Goal: Information Seeking & Learning: Learn about a topic

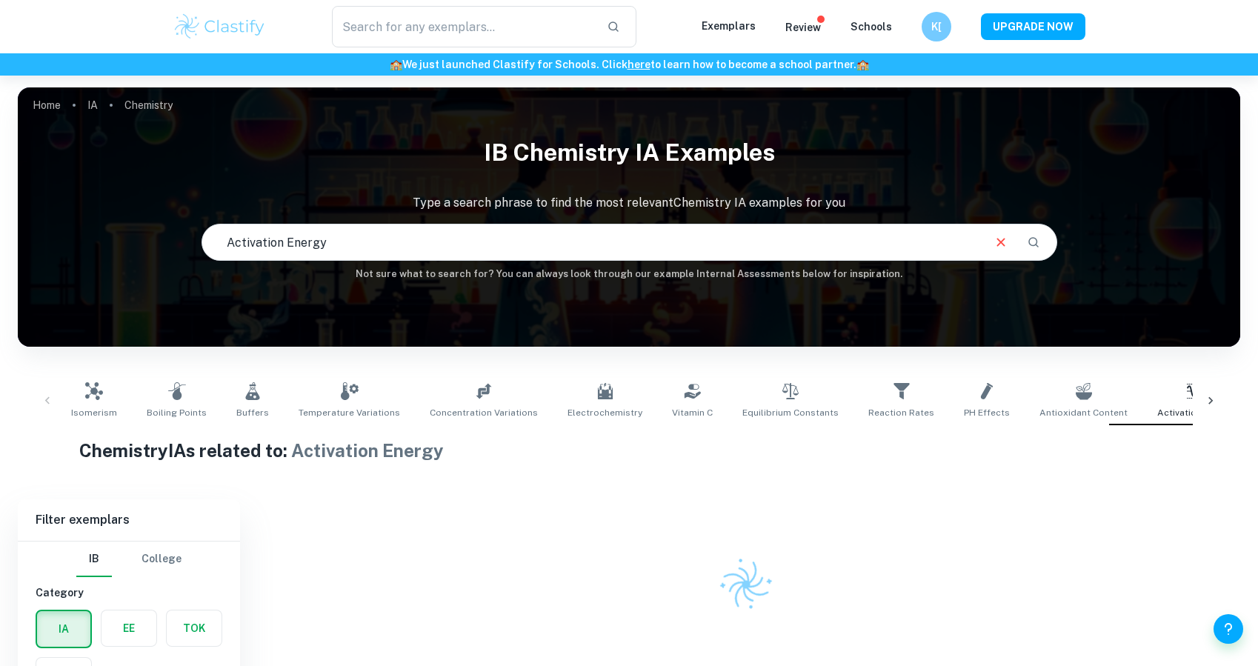
checkbox input "true"
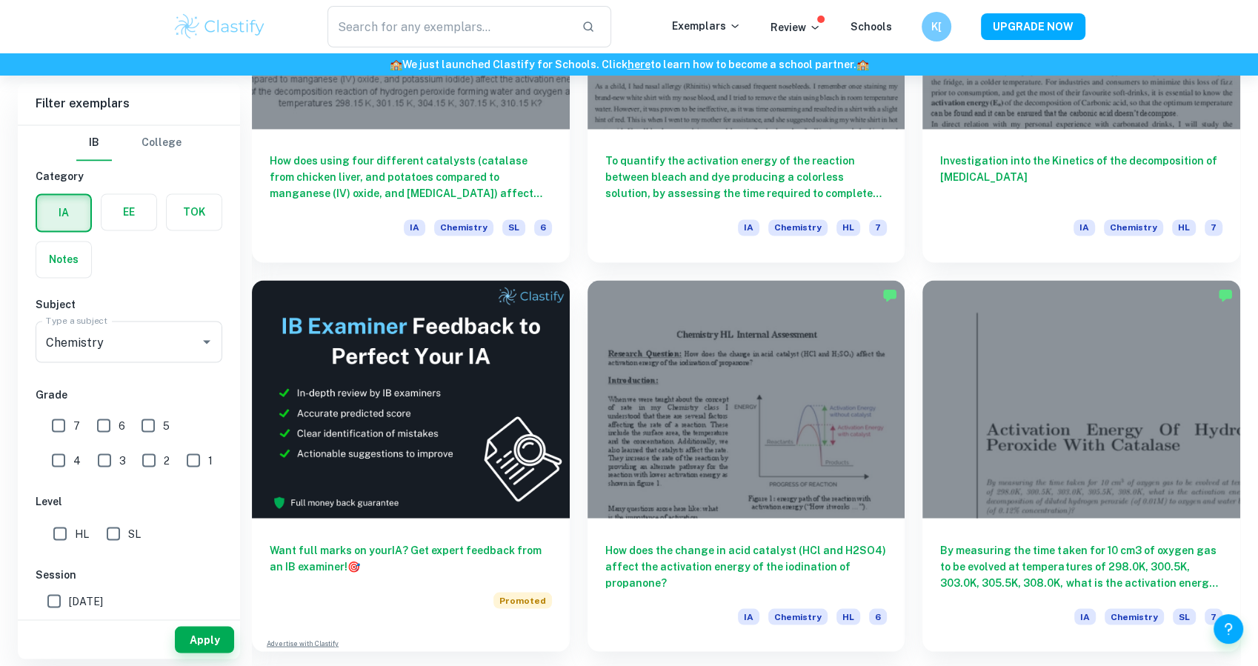
scroll to position [2556, 0]
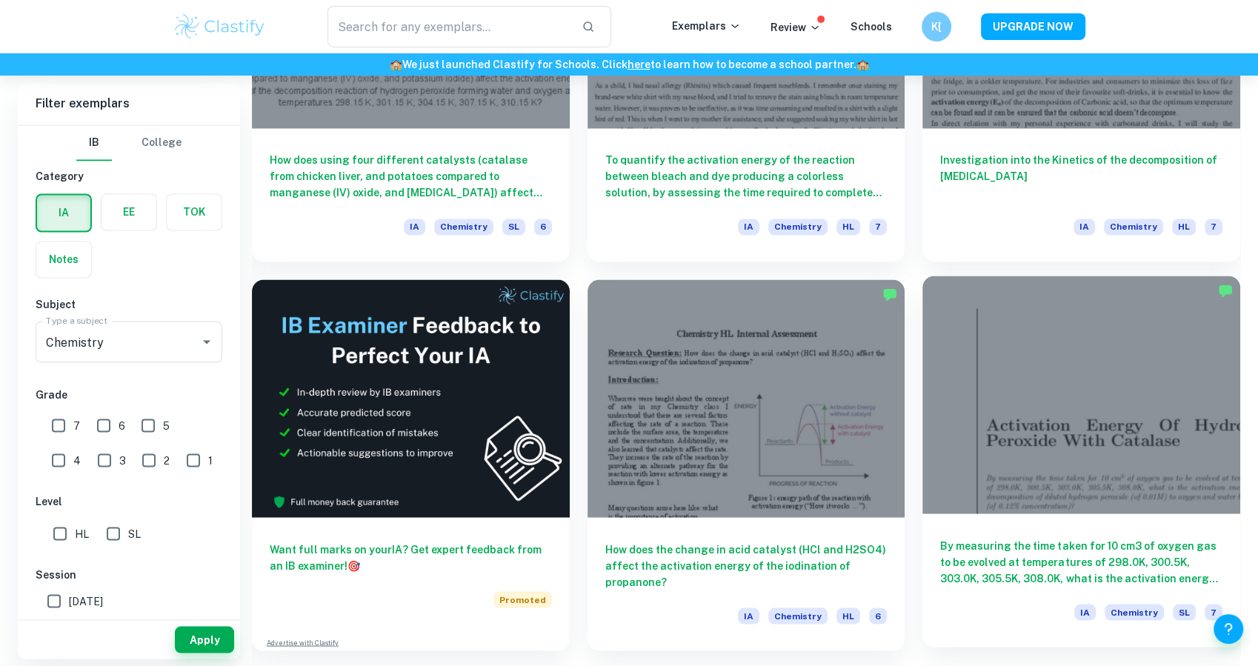
click at [1060, 564] on h6 "By measuring the time taken for 10 cm3 of oxygen gas to be evolved at temperatu…" at bounding box center [1081, 561] width 282 height 49
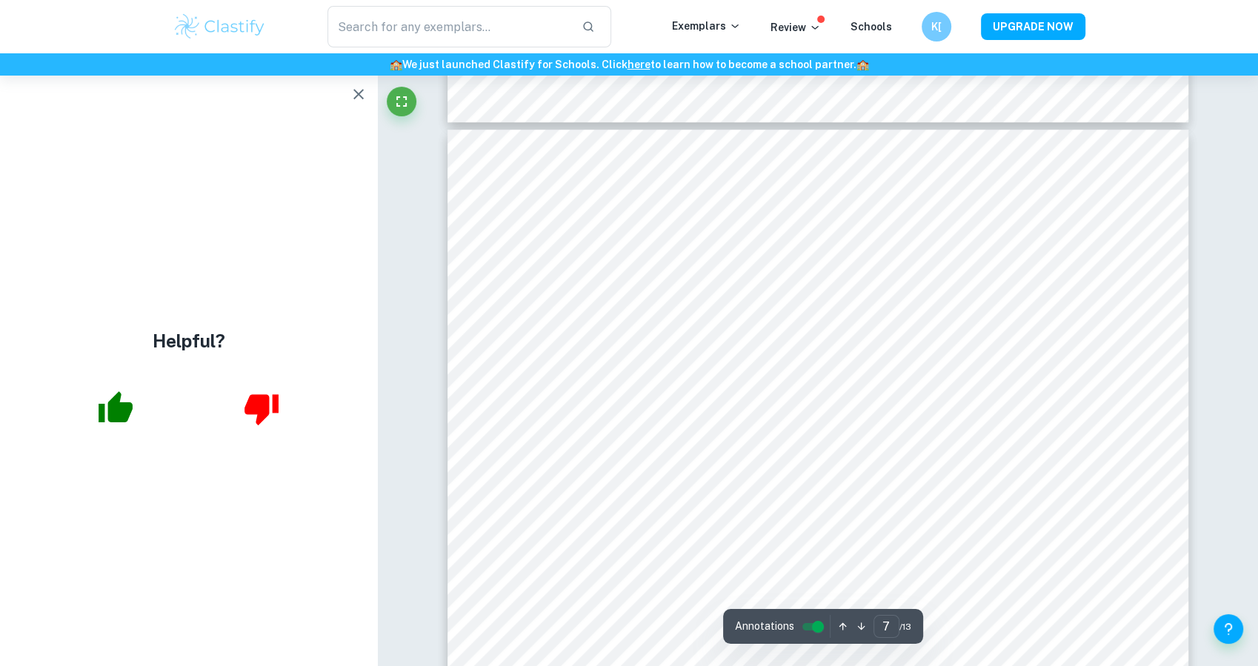
scroll to position [6276, 0]
type input "2"
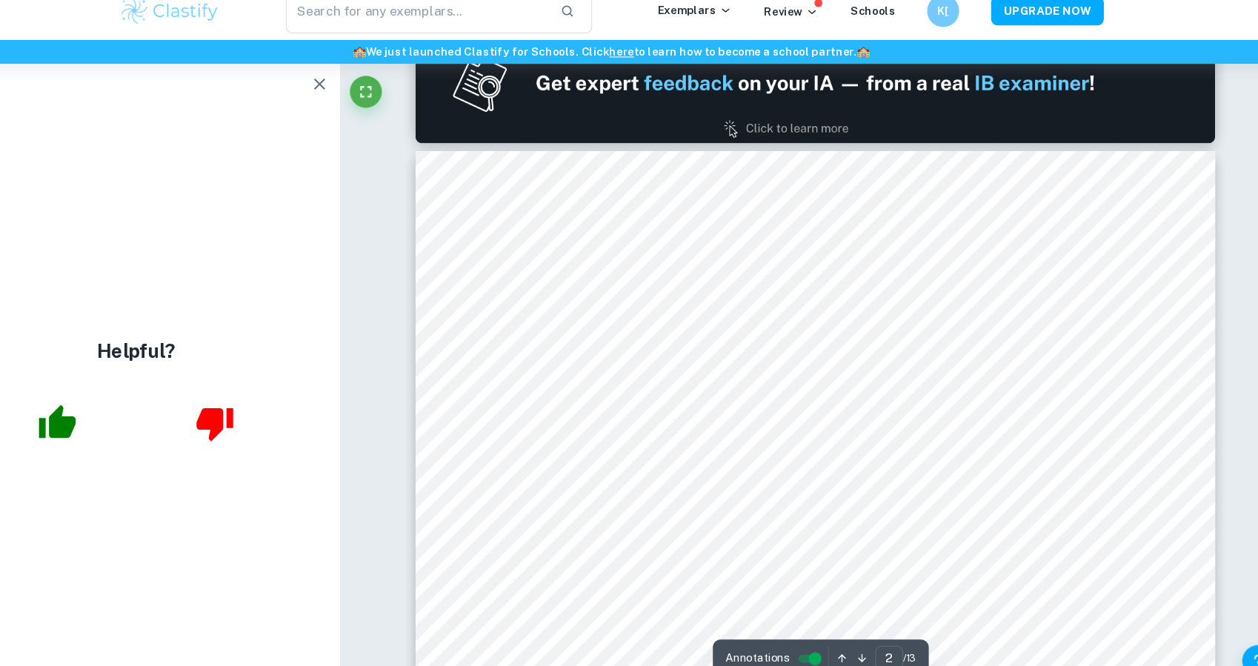
scroll to position [1108, 0]
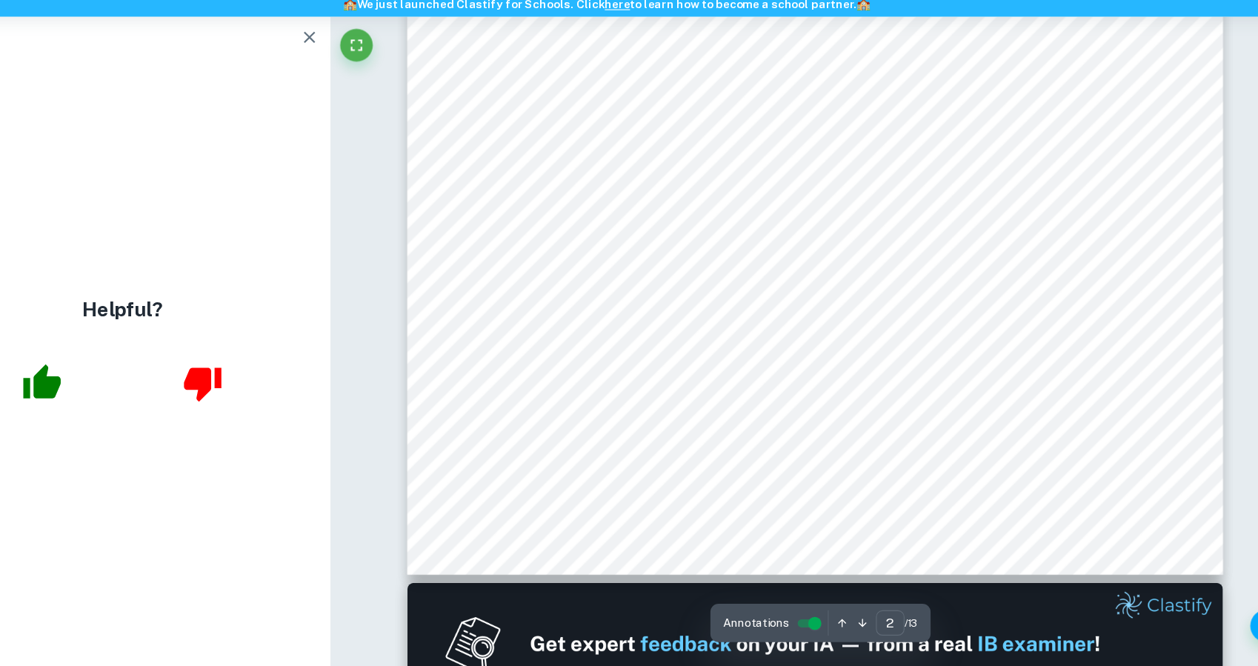
scroll to position [1022, 0]
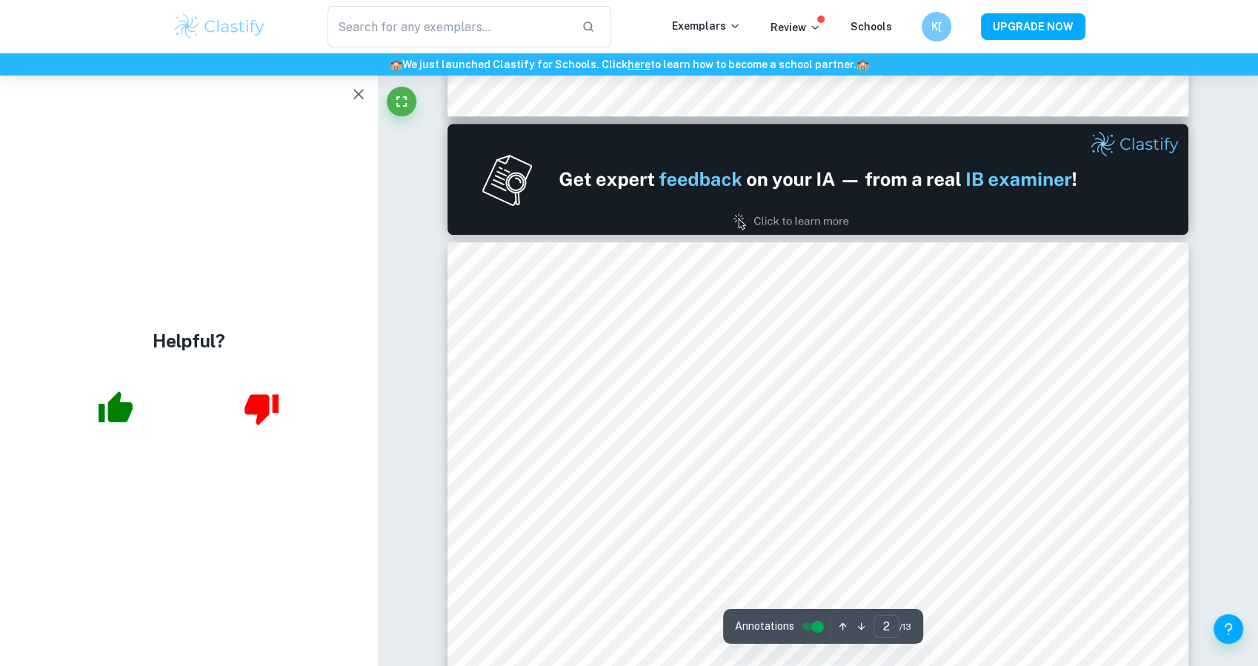
type input "1"
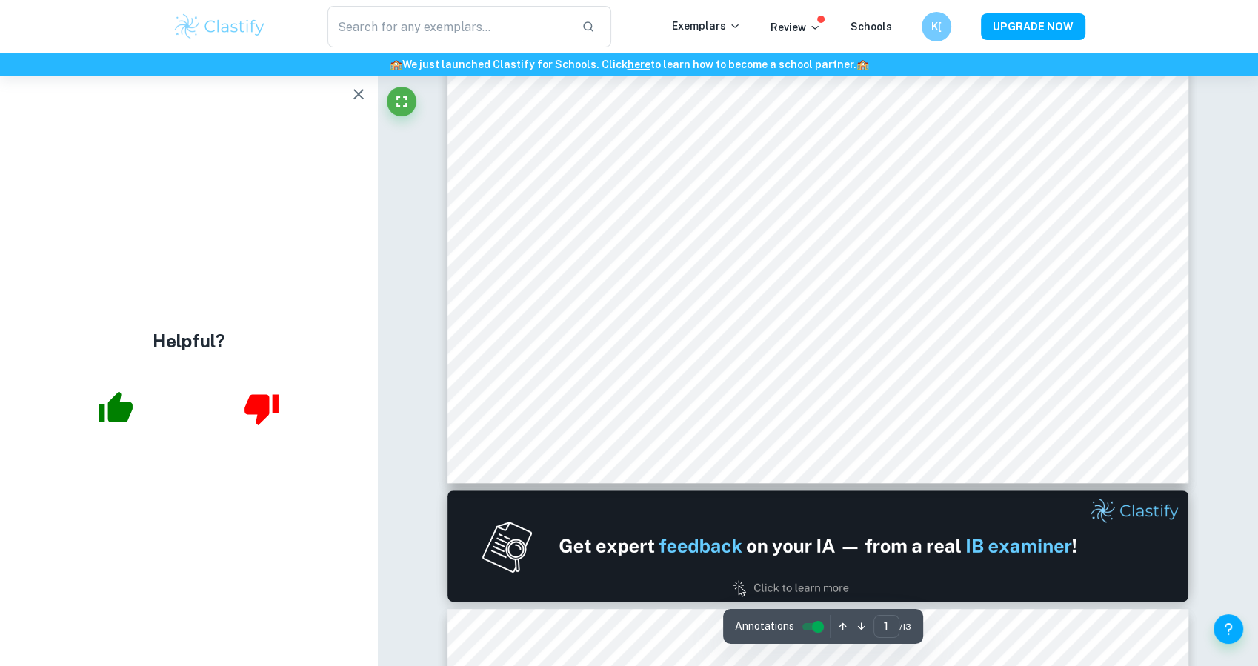
scroll to position [0, 0]
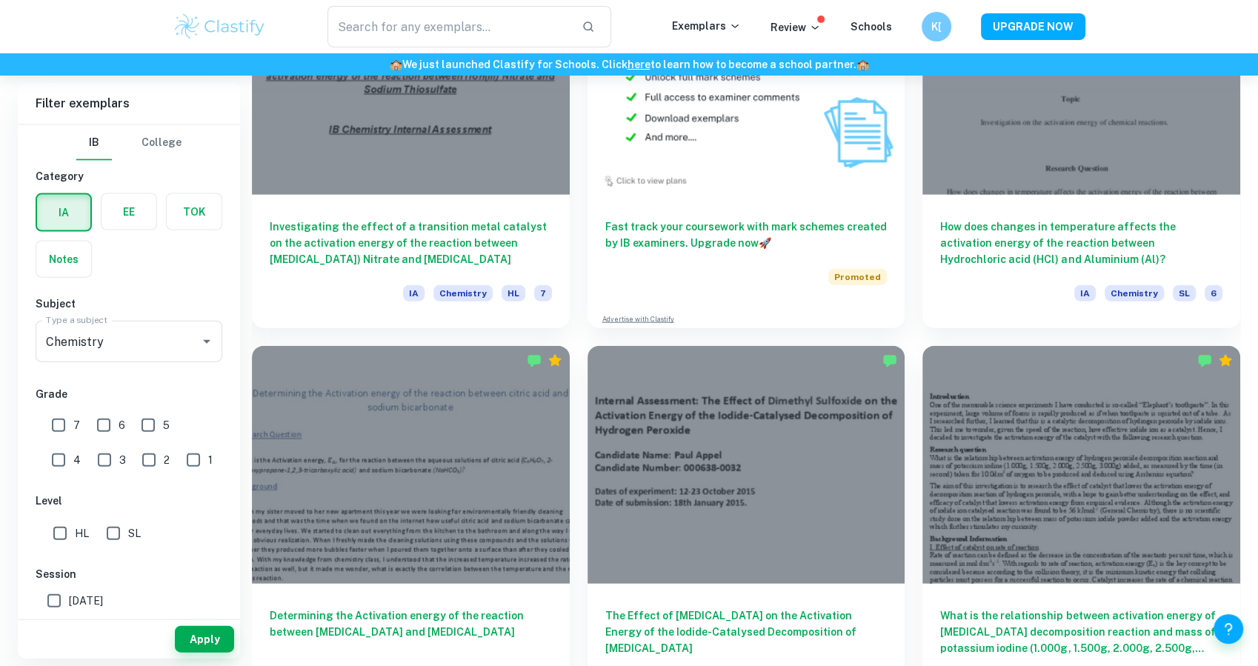
scroll to position [3434, 0]
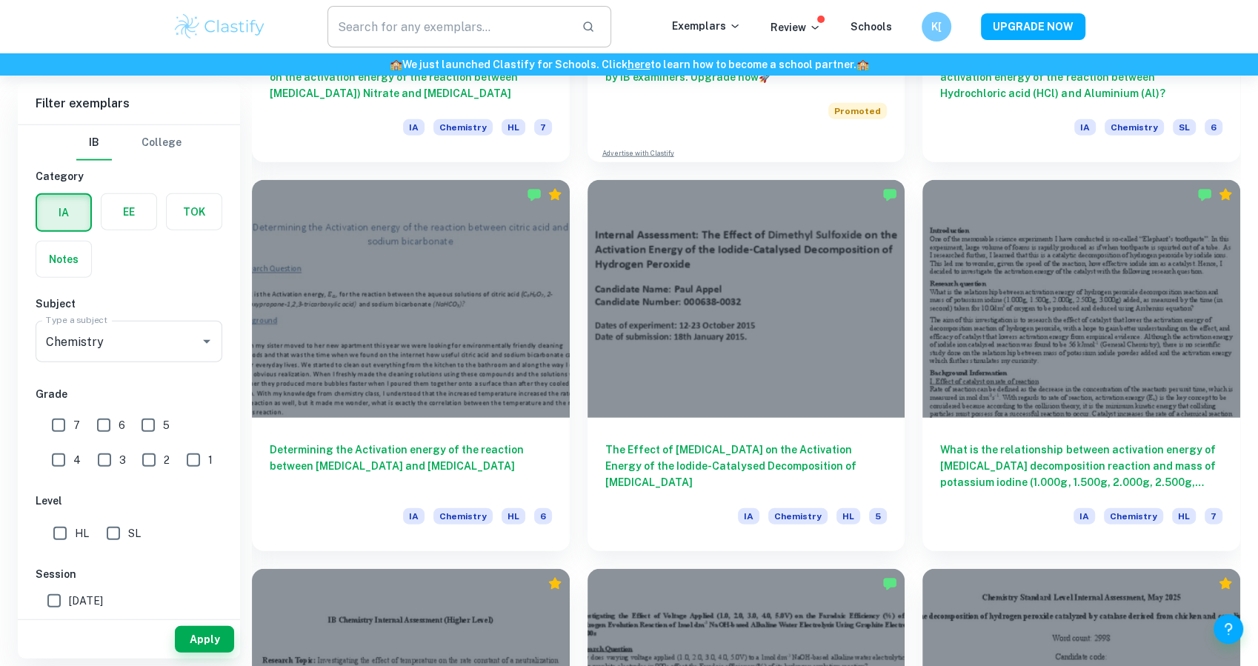
click at [433, 25] on input "text" at bounding box center [448, 26] width 242 height 41
type input "zinc chloride"
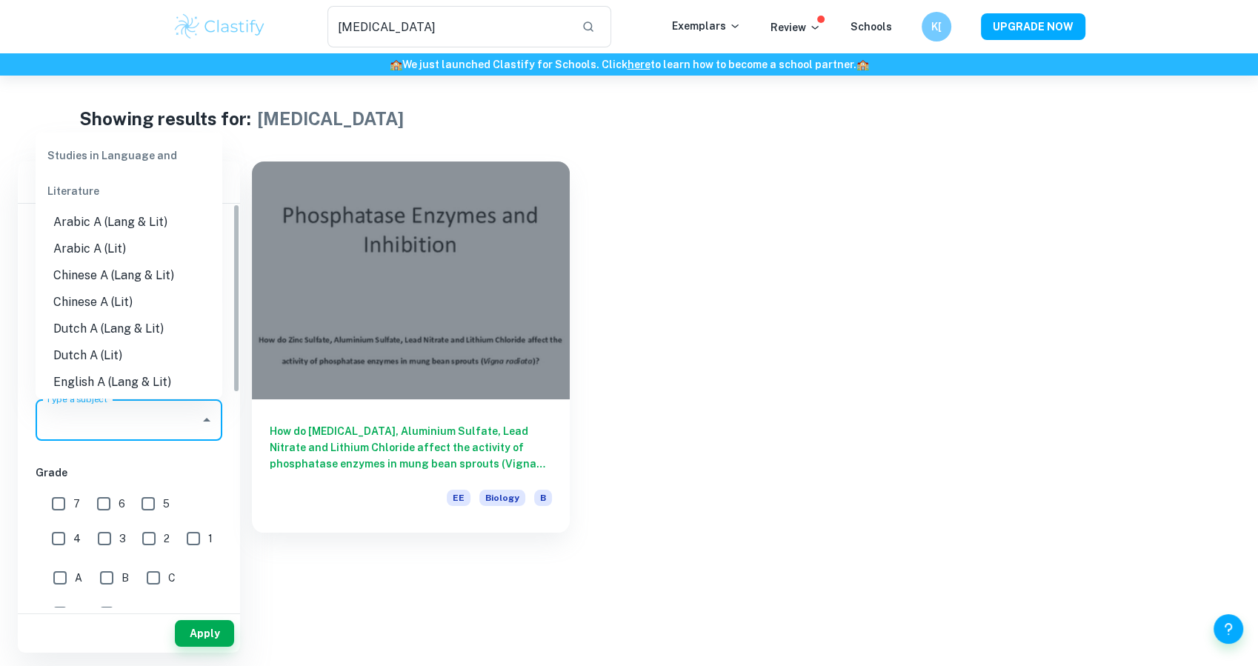
click at [89, 432] on input "Type a subject" at bounding box center [117, 420] width 151 height 28
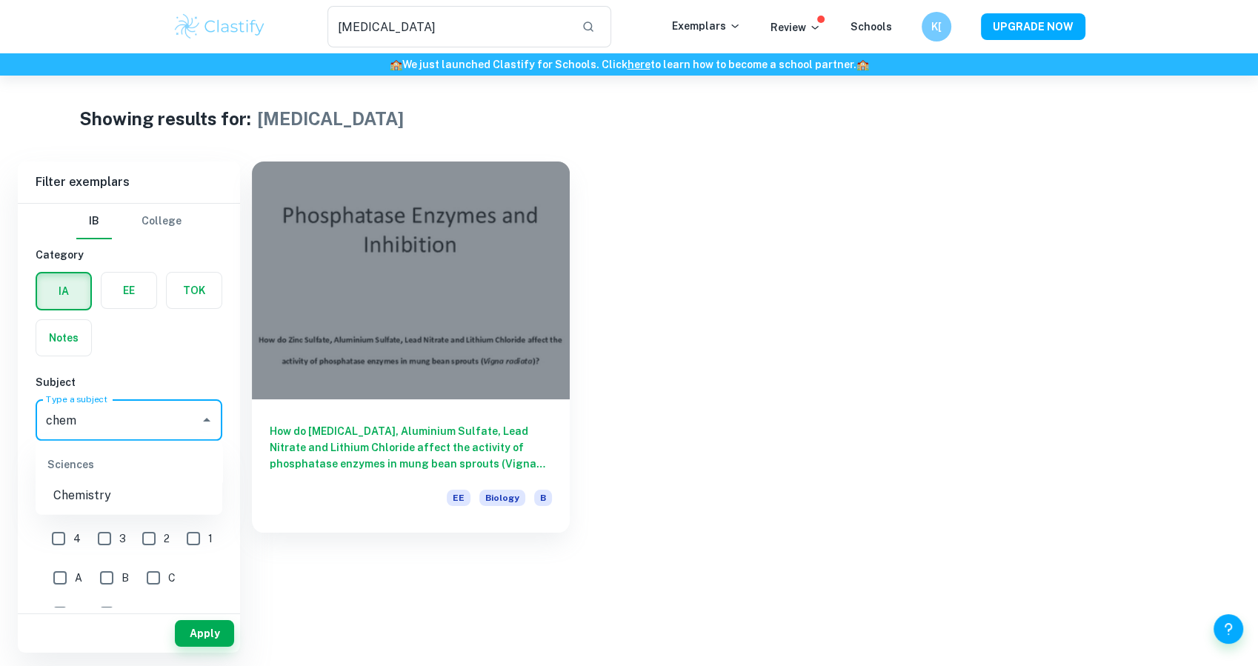
click at [89, 485] on li "Chemistry" at bounding box center [129, 495] width 187 height 27
type input "Chemistry"
click at [191, 628] on button "Apply" at bounding box center [204, 633] width 59 height 27
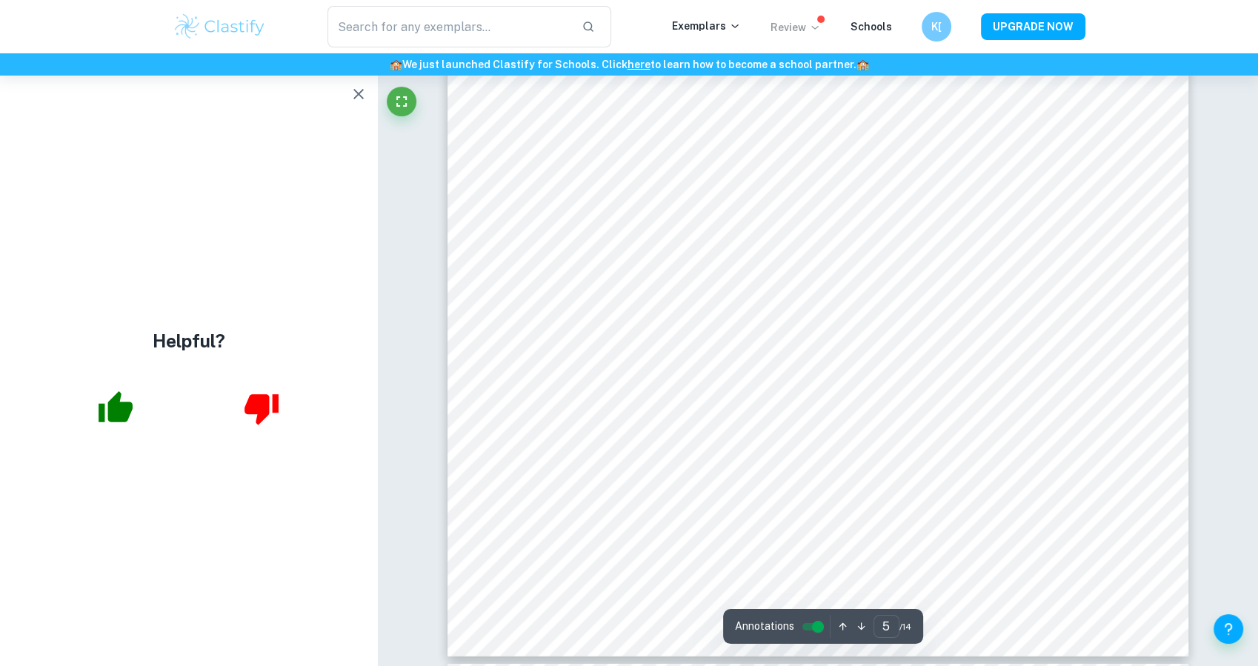
scroll to position [4931, 0]
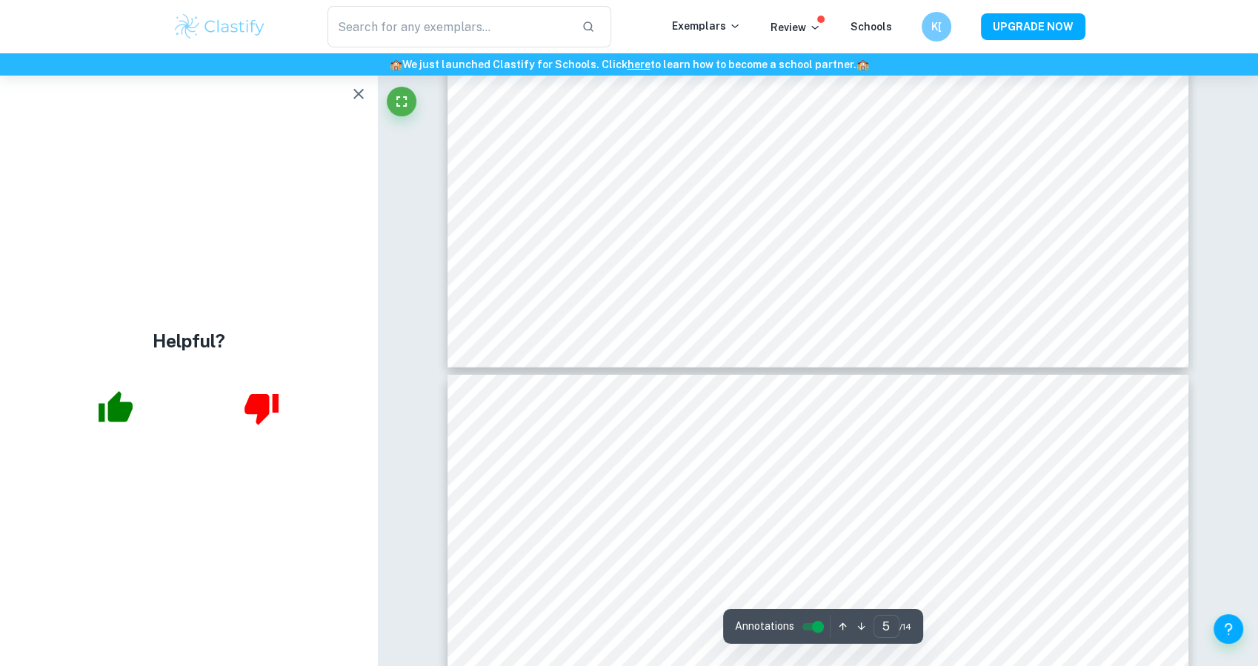
type input "4"
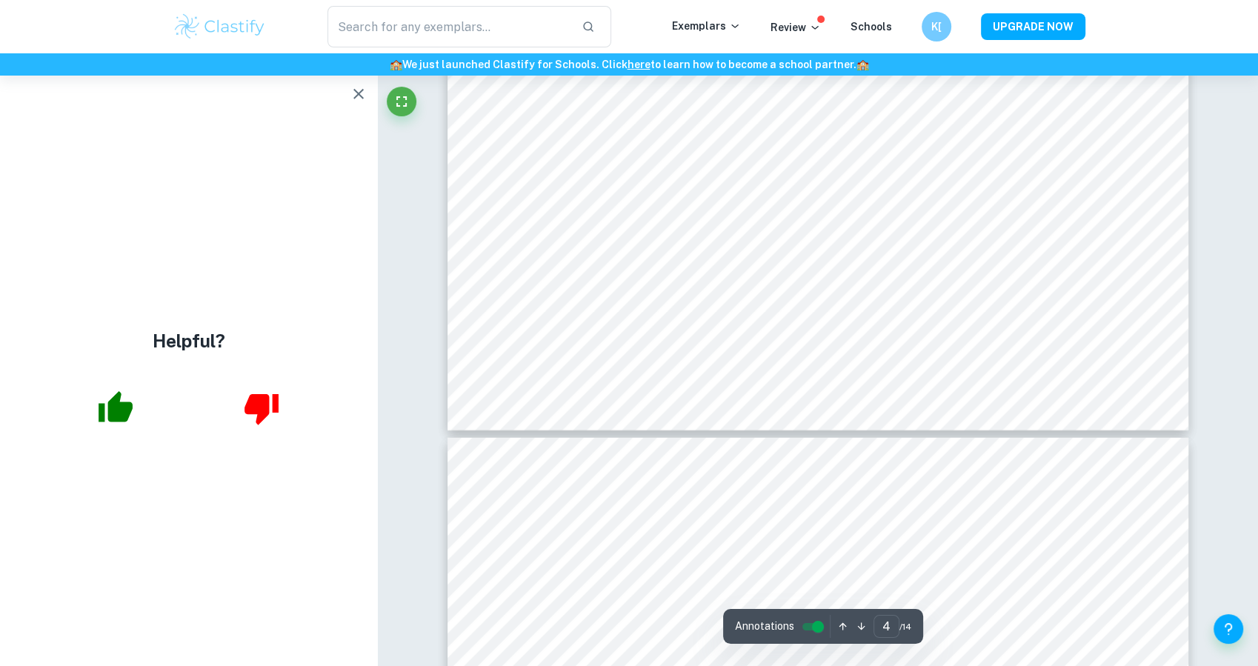
scroll to position [4111, 0]
